Goal: Information Seeking & Learning: Learn about a topic

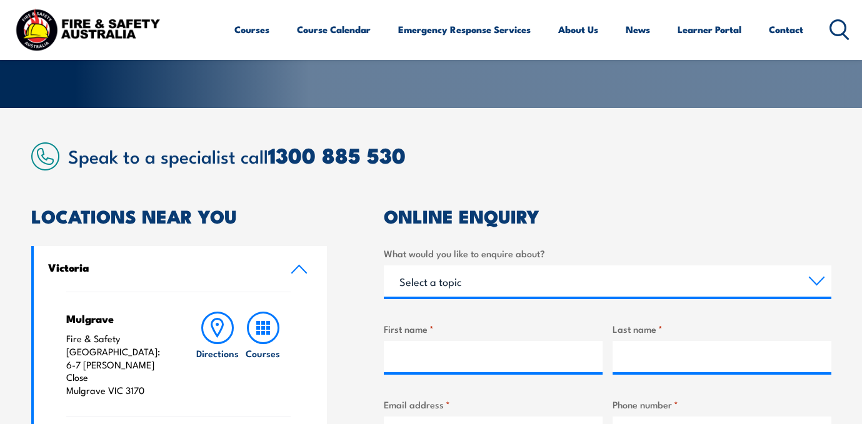
scroll to position [147, 0]
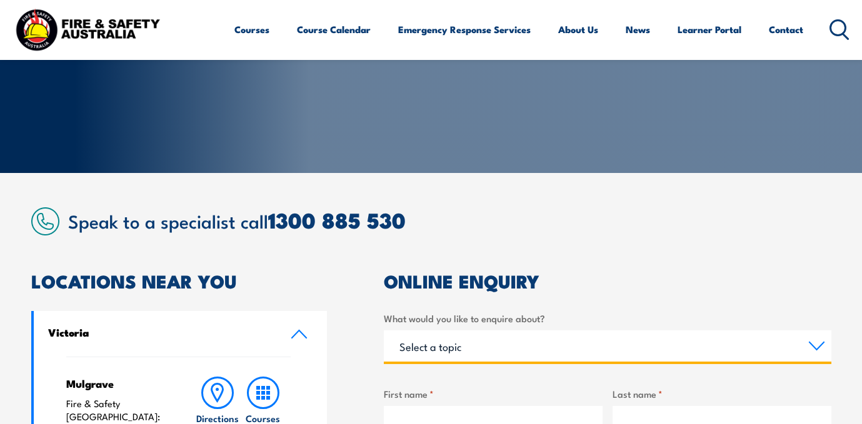
click at [804, 340] on select "Select a topic Training Emergency Response Services General Enquiry" at bounding box center [607, 346] width 447 height 31
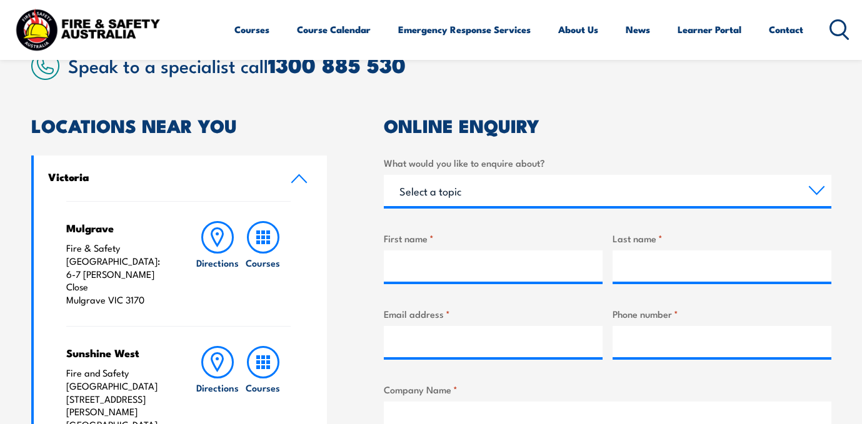
scroll to position [17, 0]
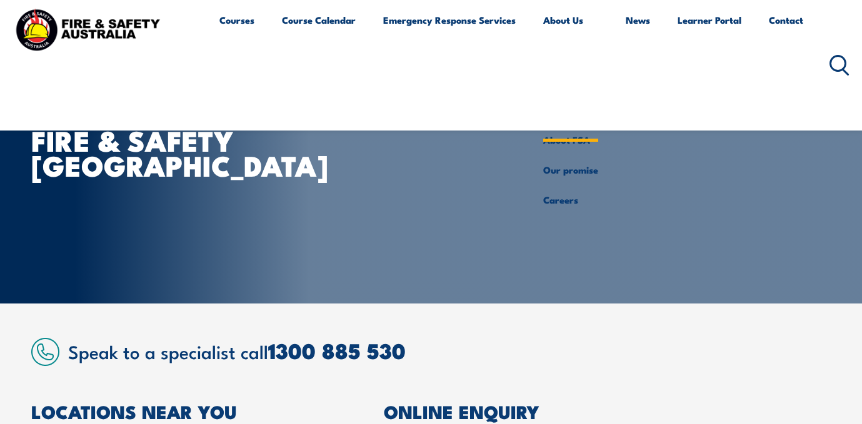
click at [567, 25] on link "About Us" at bounding box center [570, 65] width 55 height 120
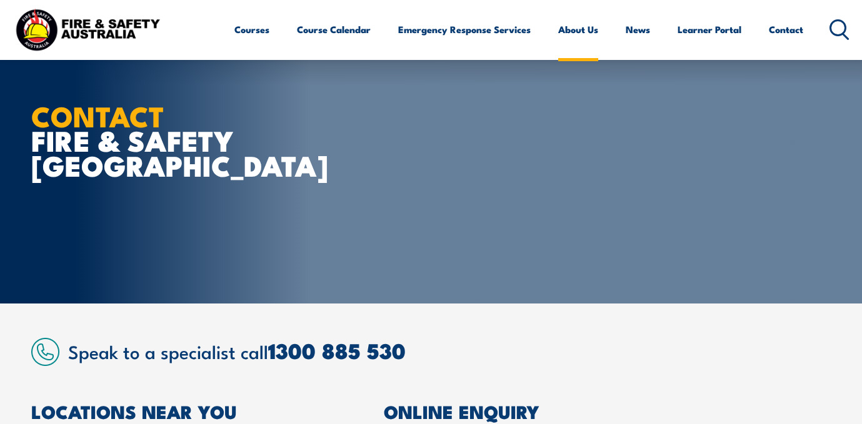
click at [575, 32] on link "About Us" at bounding box center [578, 29] width 40 height 30
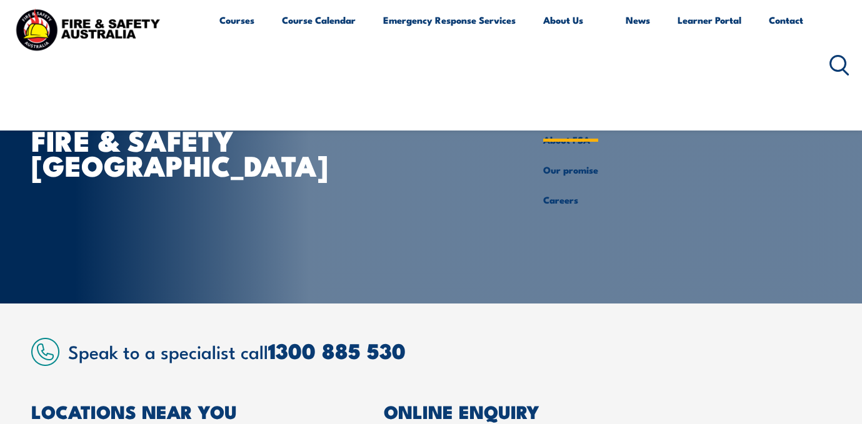
click at [569, 125] on li "About Us About FSA Our promise Careers" at bounding box center [570, 65] width 55 height 120
click at [562, 125] on li "About Us About FSA Our promise Careers" at bounding box center [570, 65] width 55 height 120
click at [565, 170] on link "Our promise" at bounding box center [570, 170] width 55 height 30
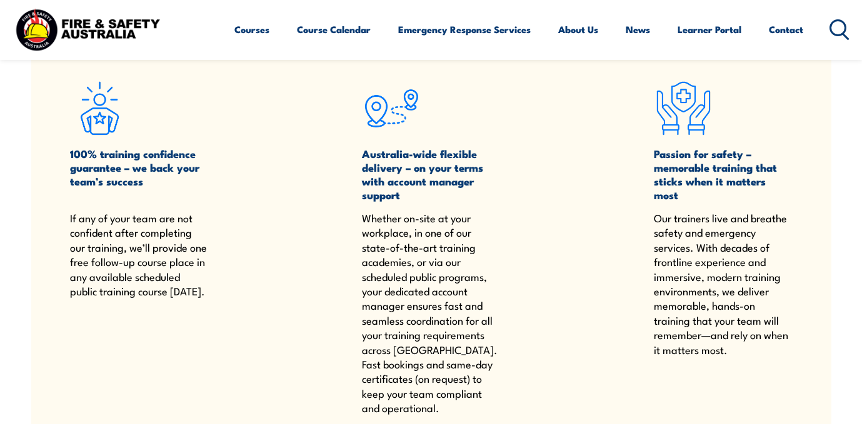
scroll to position [397, 0]
